Goal: Information Seeking & Learning: Learn about a topic

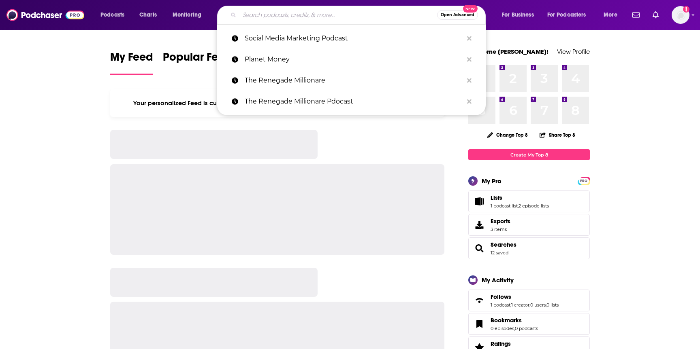
click at [293, 19] on input "Search podcasts, credits, & more..." at bounding box center [338, 15] width 198 height 13
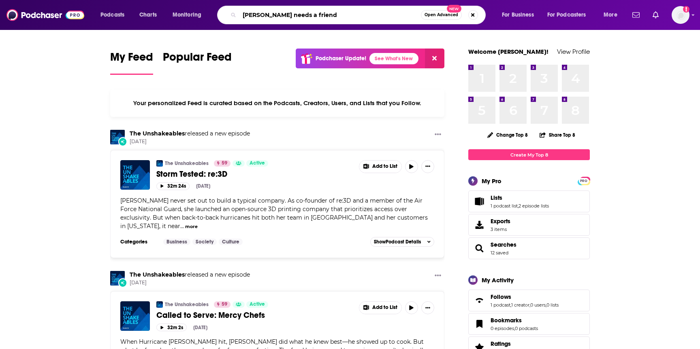
type input "[PERSON_NAME] needs a friend"
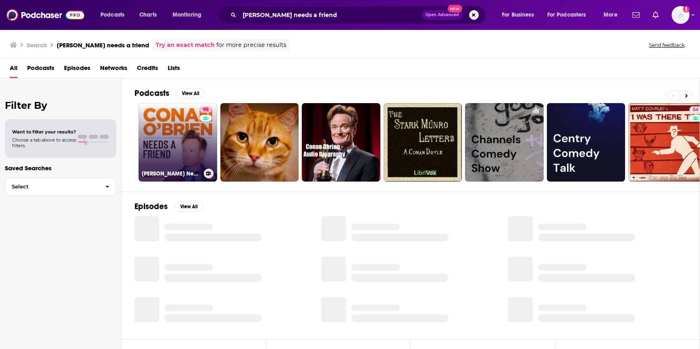
click at [161, 125] on link "95 [PERSON_NAME] Needs A Friend" at bounding box center [177, 142] width 79 height 79
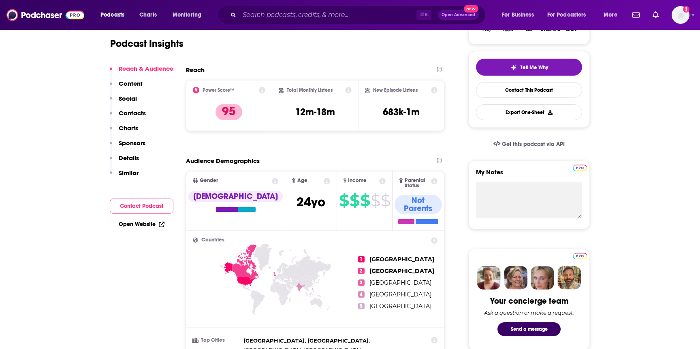
scroll to position [172, 0]
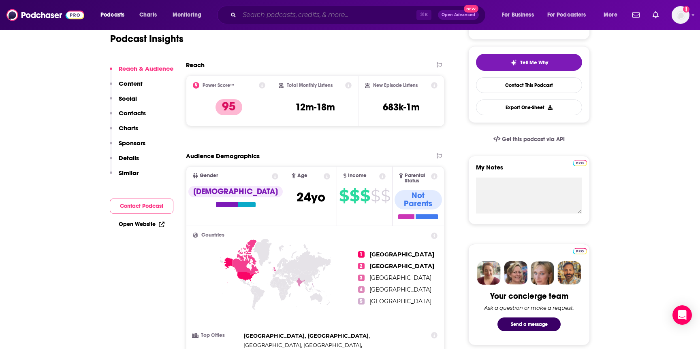
click at [291, 15] on input "Search podcasts, credits, & more..." at bounding box center [327, 15] width 177 height 13
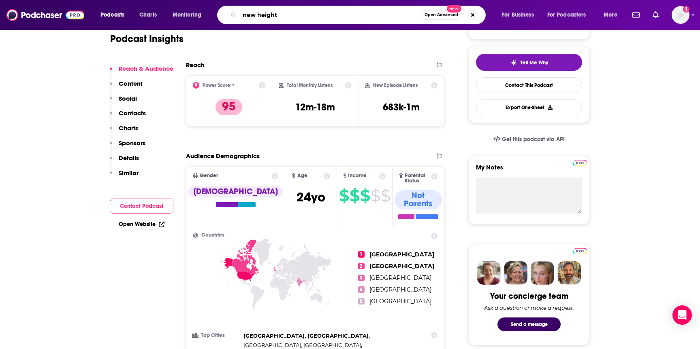
type input "new heights"
